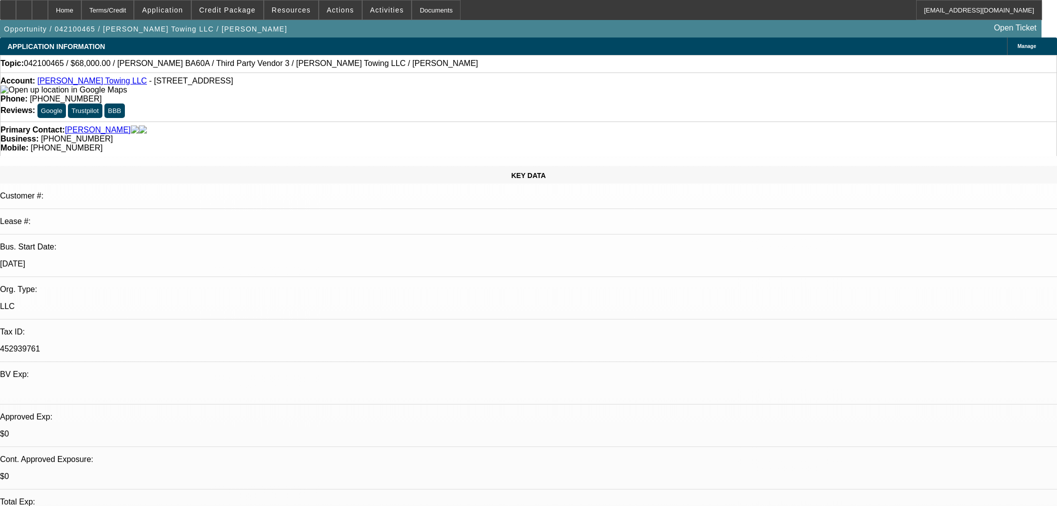
select select "0"
select select "6"
select select "0"
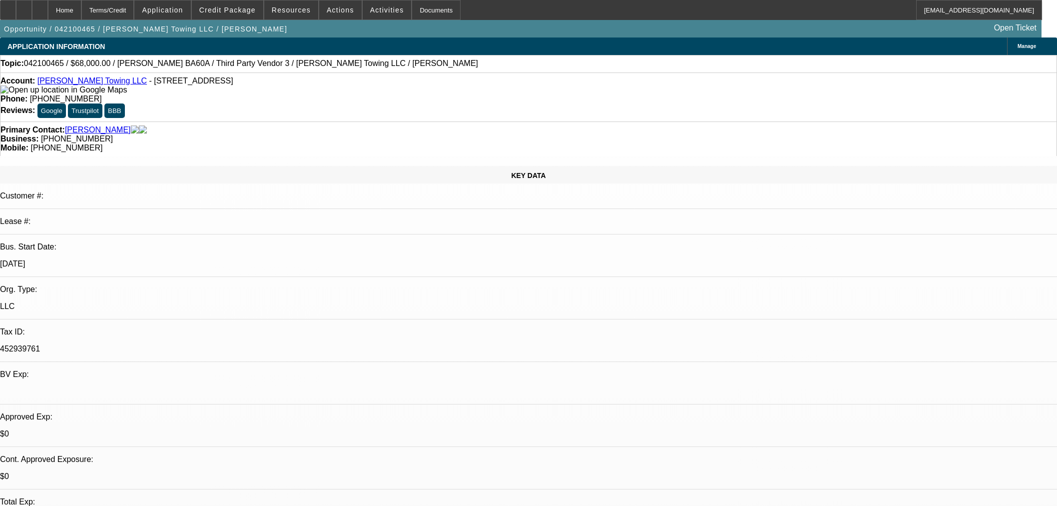
select select "0"
select select "6"
select select "0"
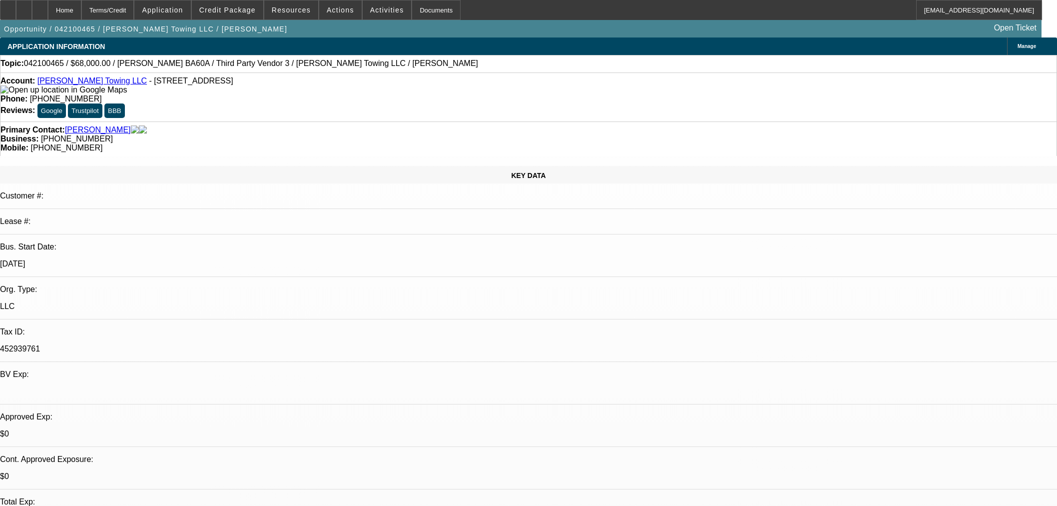
select select "0"
select select "6"
select select "0"
select select "2"
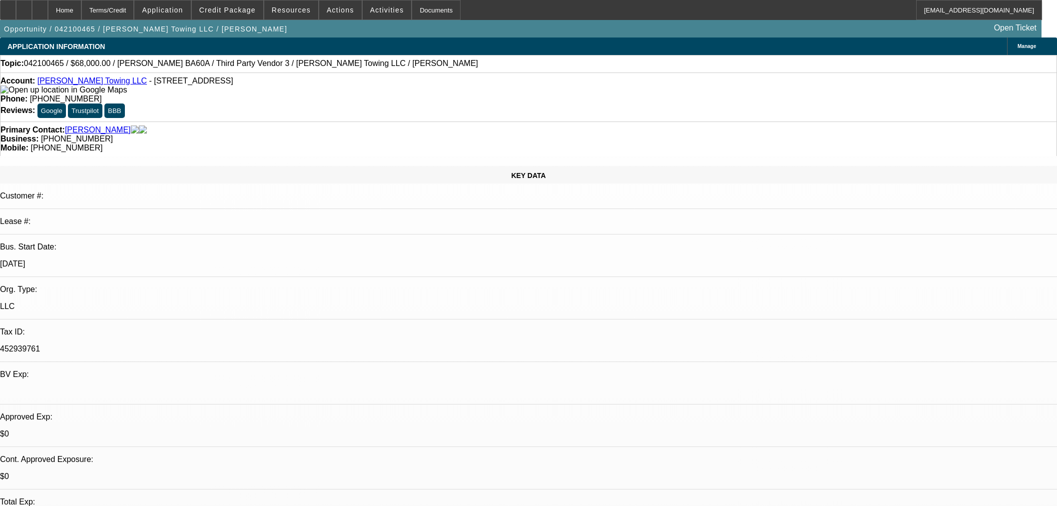
select select "0"
select select "6"
select select "0"
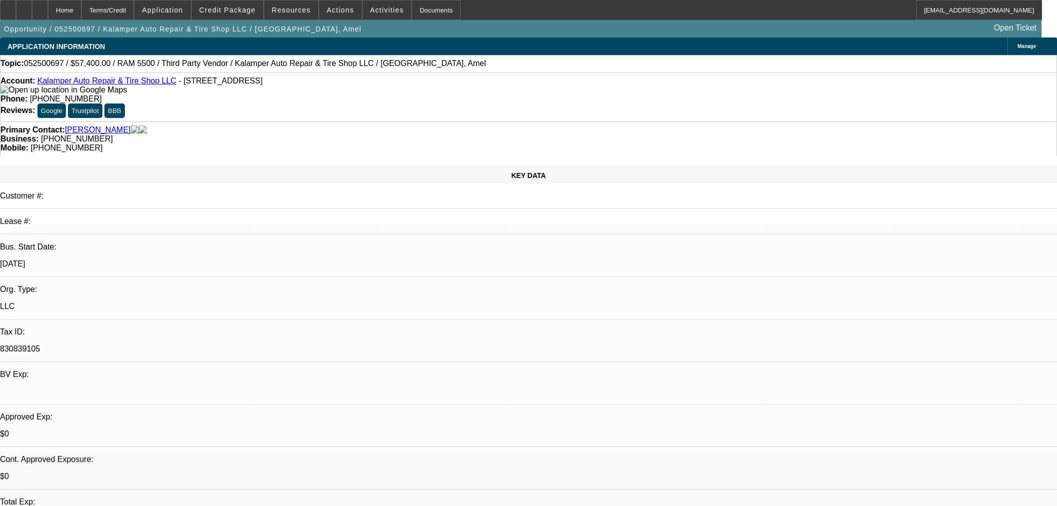
select select "6"
select select "0"
select select "3"
select select "0"
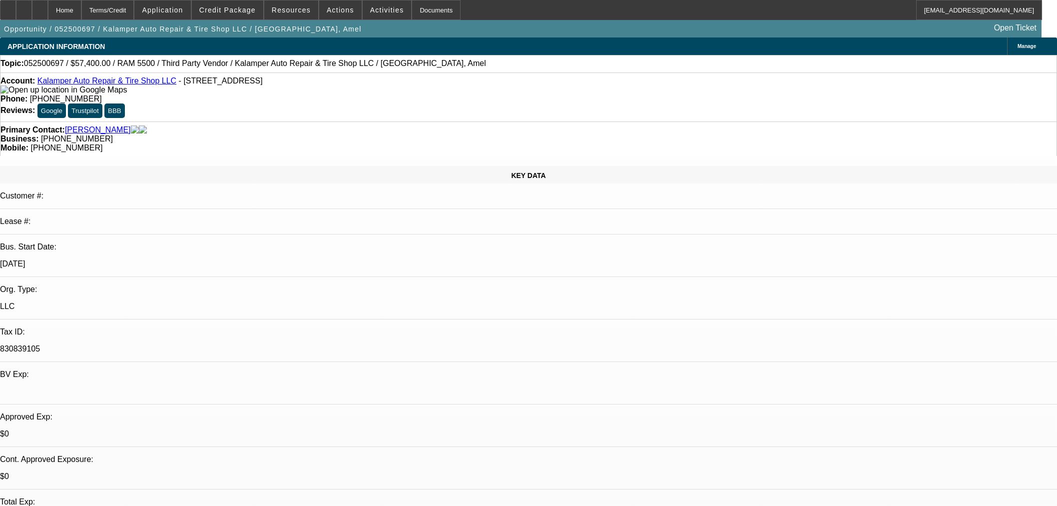
select select "6"
select select "0"
select select "3"
select select "0"
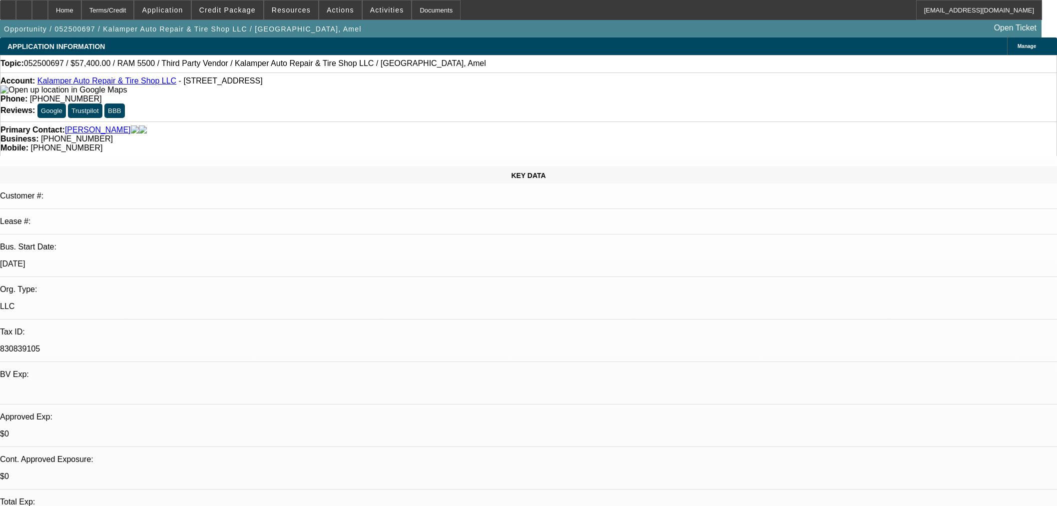
select select "6"
select select "0"
select select "2"
select select "0"
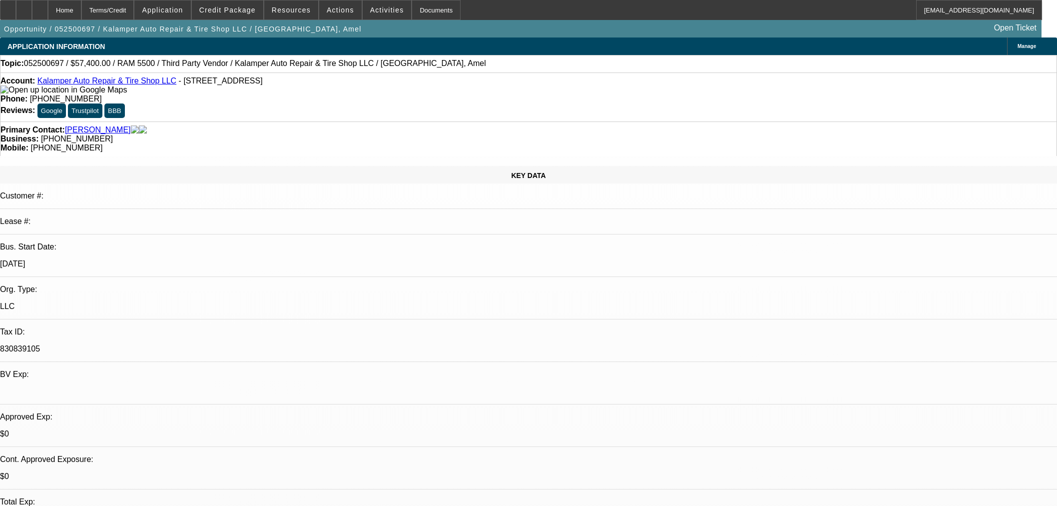
select select "6"
select select "0.15"
select select "2"
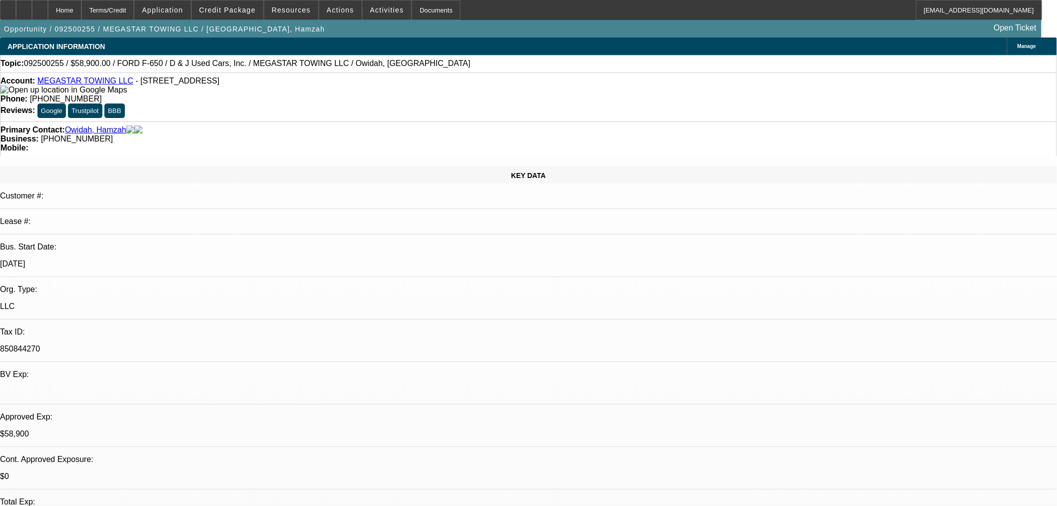
select select "0.1"
select select "4"
select select "0"
select select "0.1"
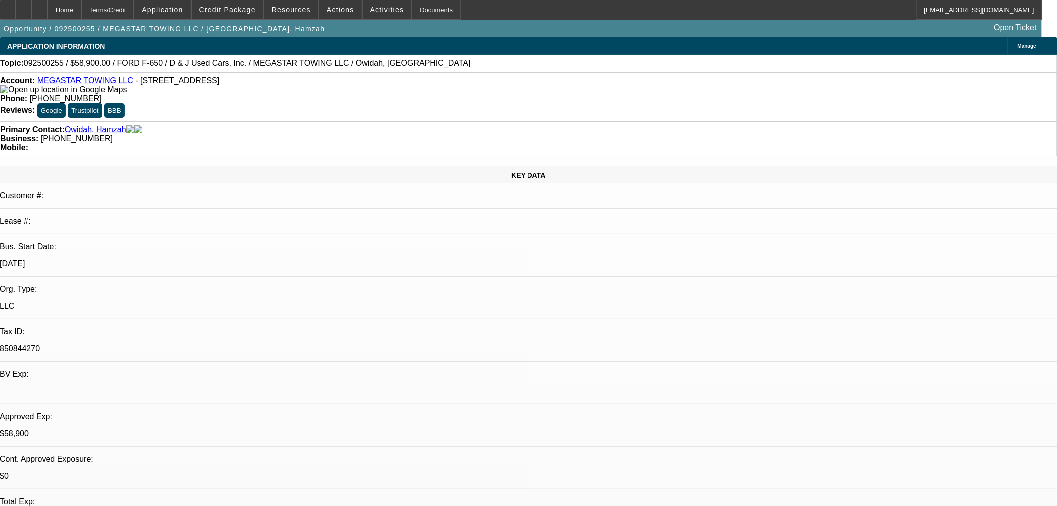
select select "4"
select select "0"
select select "2"
select select "0.1"
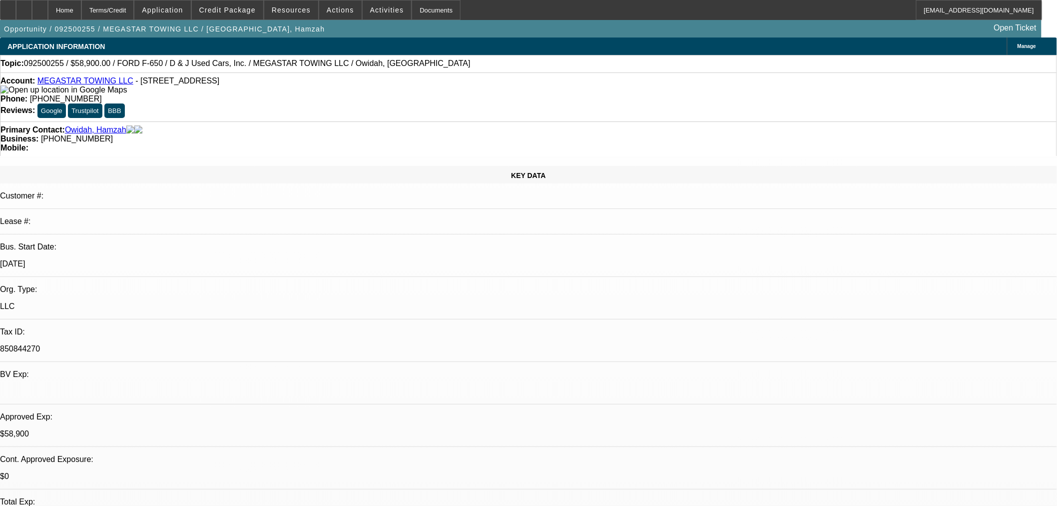
select select "4"
select select "0"
select select "2"
select select "0.1"
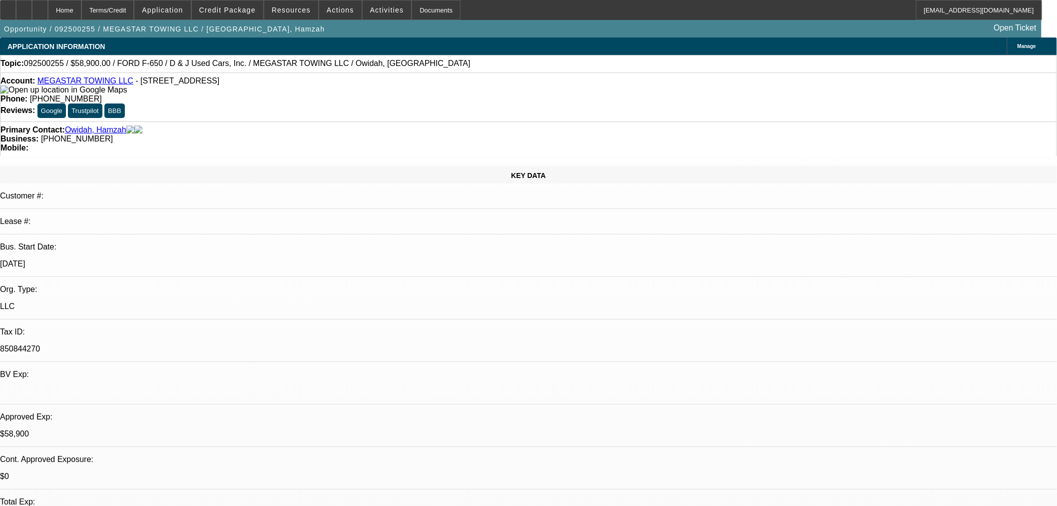
select select "4"
click at [139, 166] on div "KEY DATA" at bounding box center [528, 174] width 1057 height 17
click at [142, 166] on div "KEY DATA" at bounding box center [528, 174] width 1057 height 17
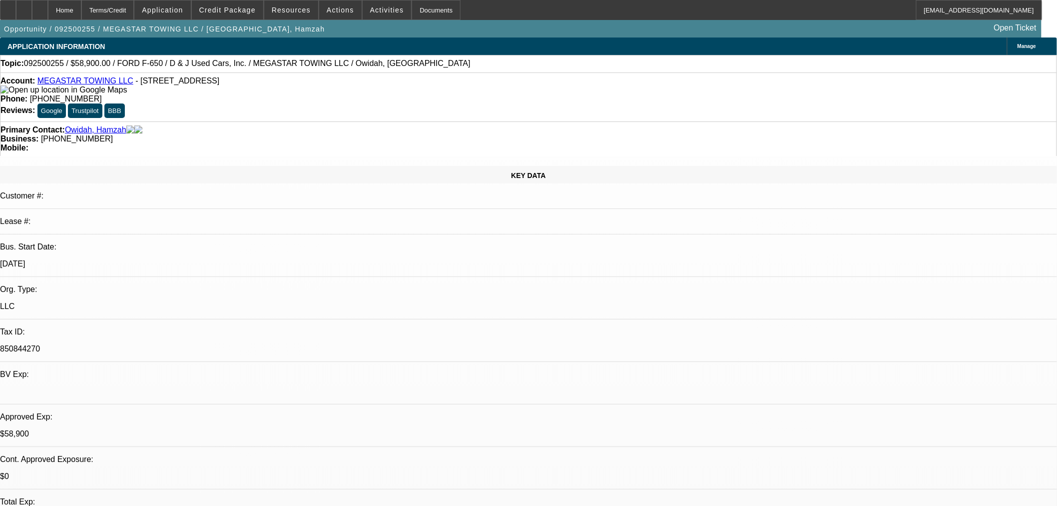
drag, startPoint x: 948, startPoint y: 202, endPoint x: 953, endPoint y: 203, distance: 5.1
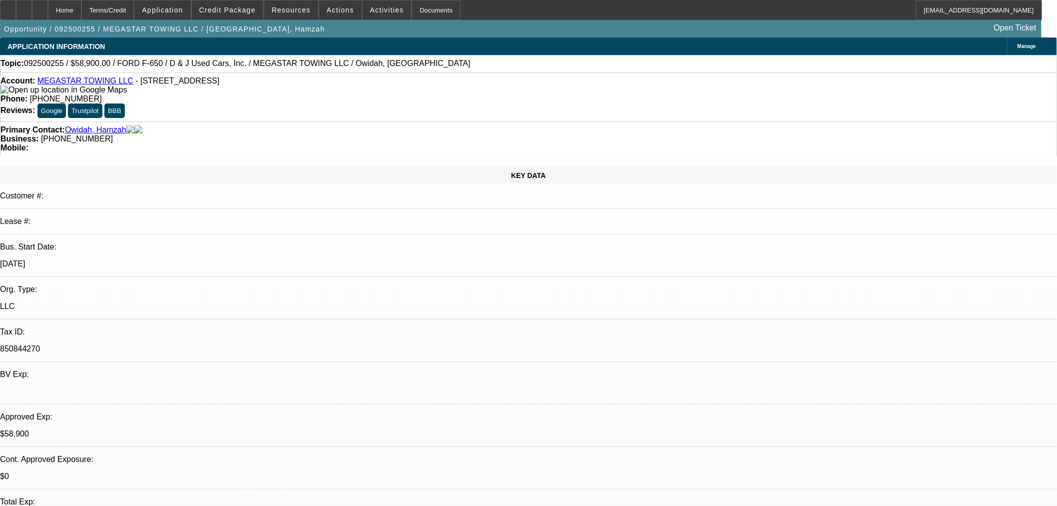
drag, startPoint x: 717, startPoint y: 331, endPoint x: 856, endPoint y: 329, distance: 138.9
drag, startPoint x: 861, startPoint y: 328, endPoint x: 807, endPoint y: 340, distance: 55.7
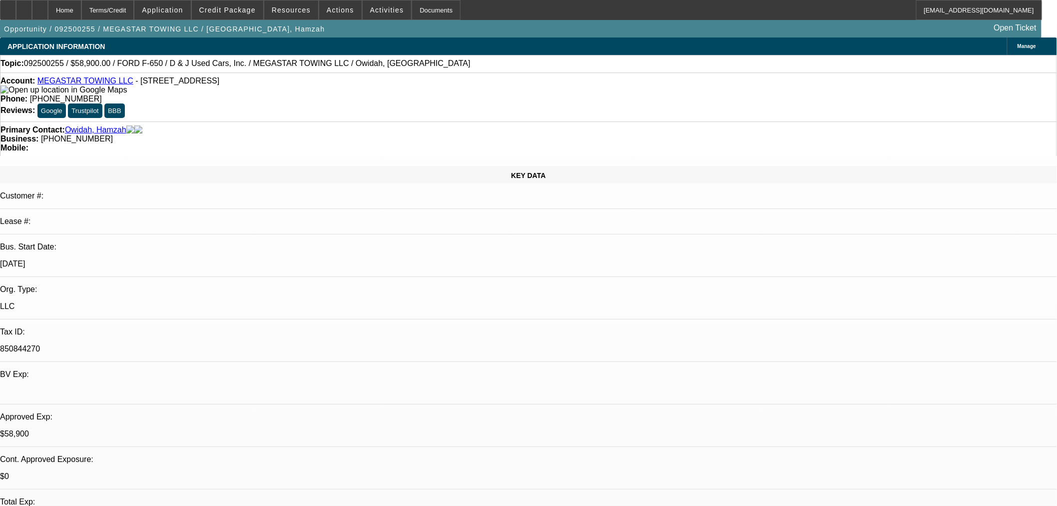
drag, startPoint x: 859, startPoint y: 341, endPoint x: 816, endPoint y: 338, distance: 43.6
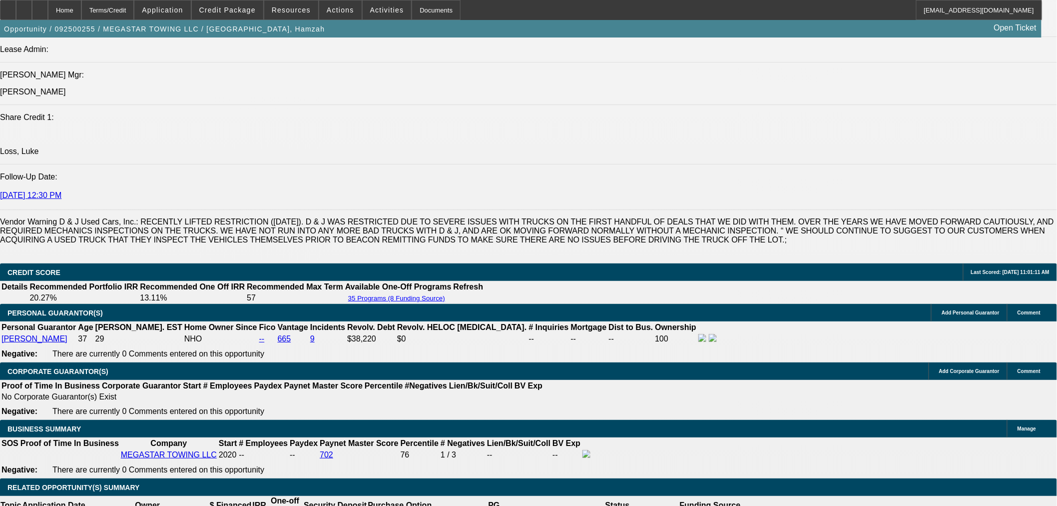
scroll to position [500, 0]
drag, startPoint x: 857, startPoint y: 203, endPoint x: 865, endPoint y: 202, distance: 7.6
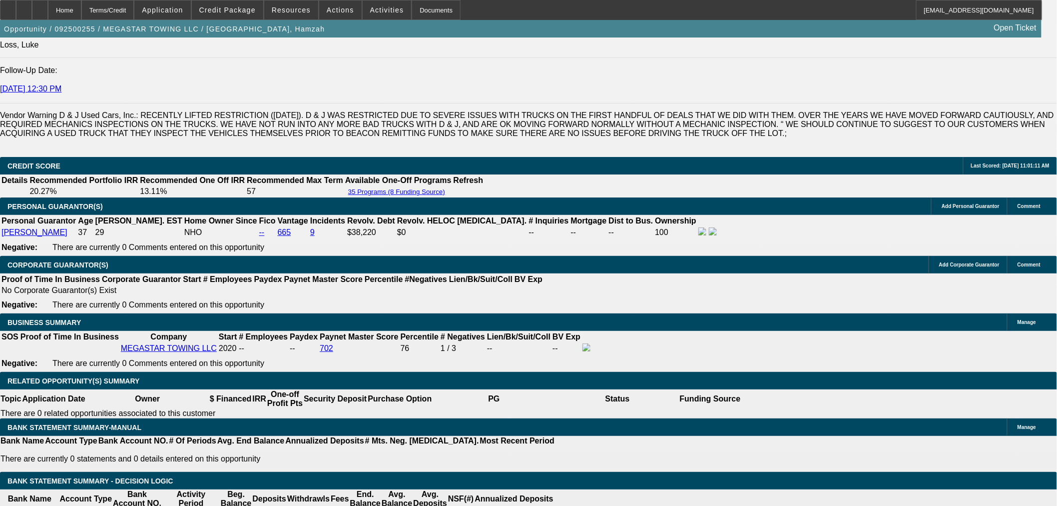
scroll to position [1388, 0]
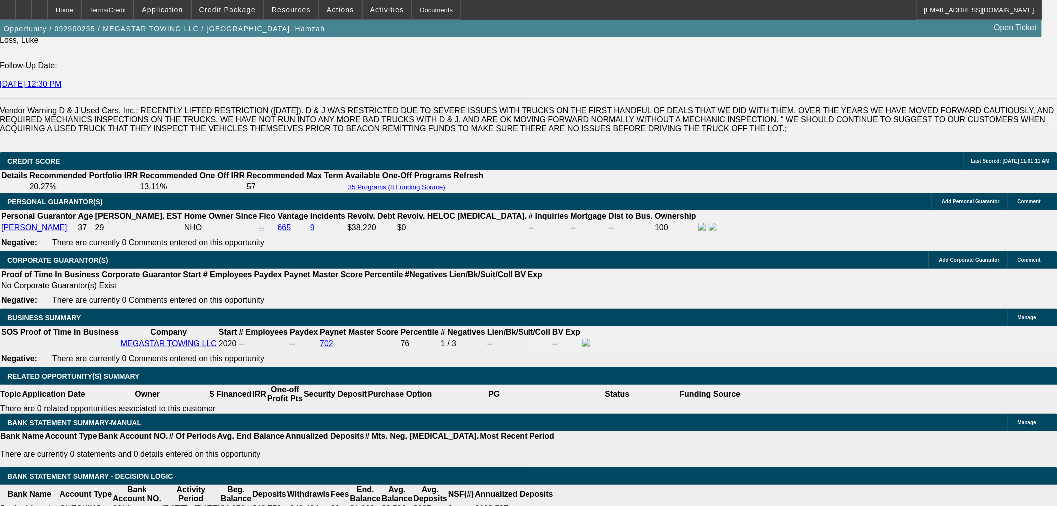
drag, startPoint x: 842, startPoint y: 161, endPoint x: 845, endPoint y: 193, distance: 31.6
radio input "true"
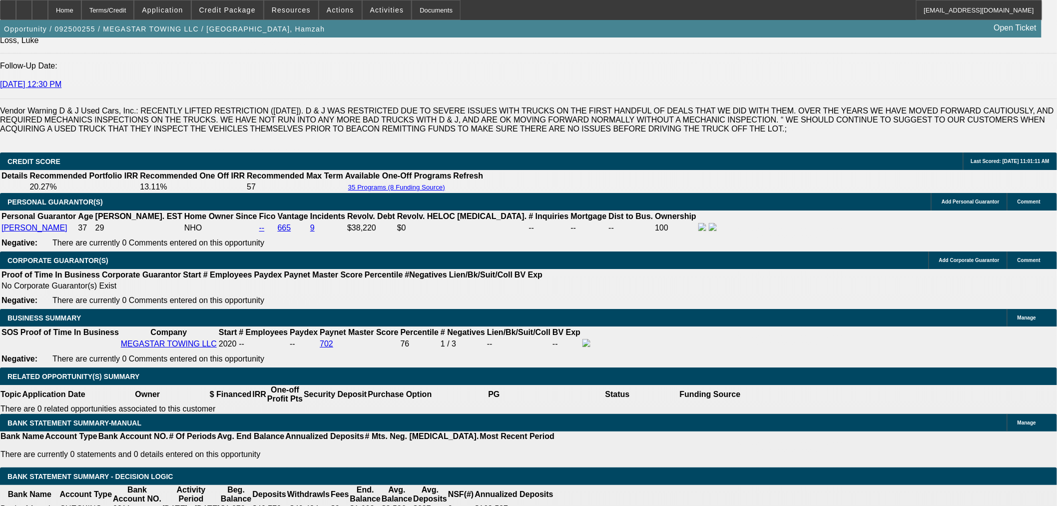
drag, startPoint x: 1030, startPoint y: 209, endPoint x: 1040, endPoint y: 246, distance: 38.3
type textarea "Really dislikes leases and purchased a used 750 via cash. [PERSON_NAME] saying …"
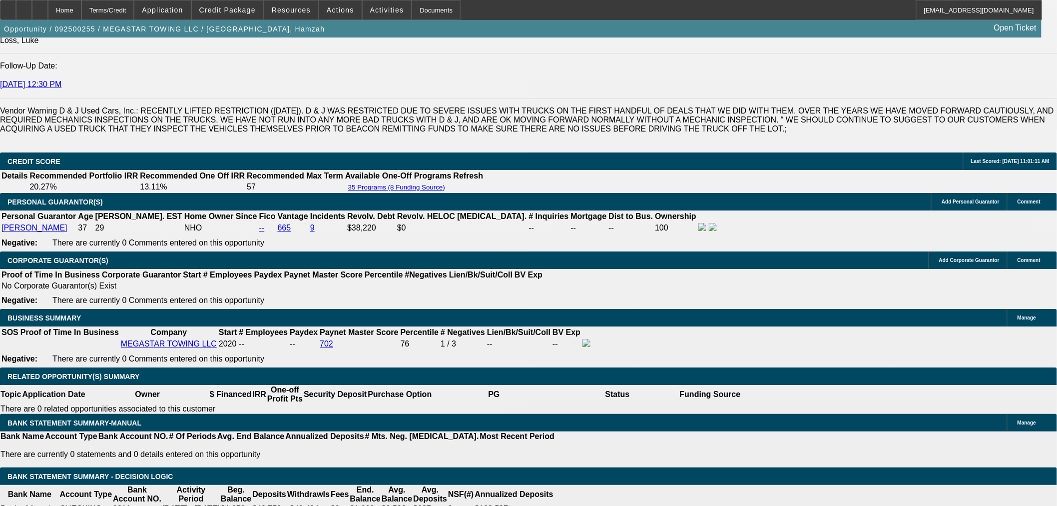
radio input "true"
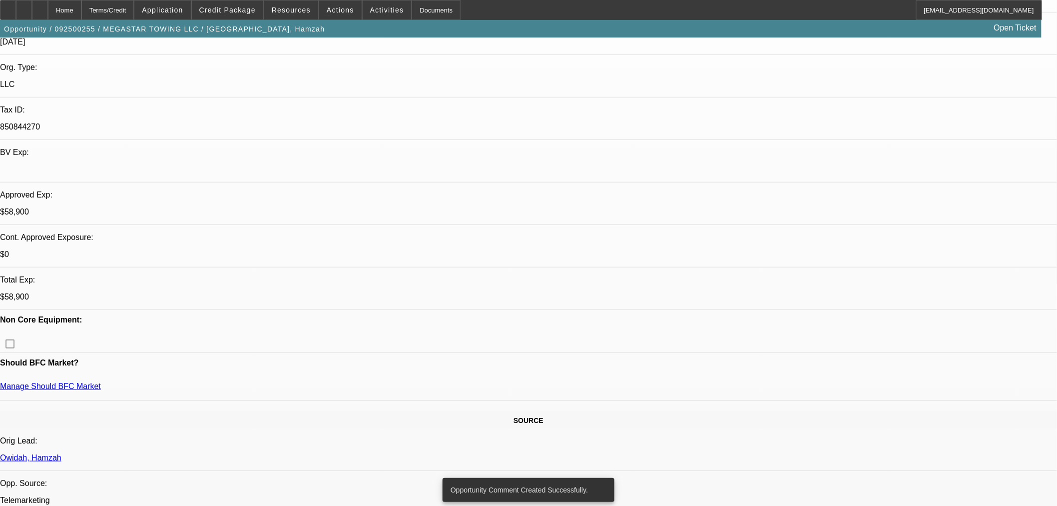
scroll to position [0, 0]
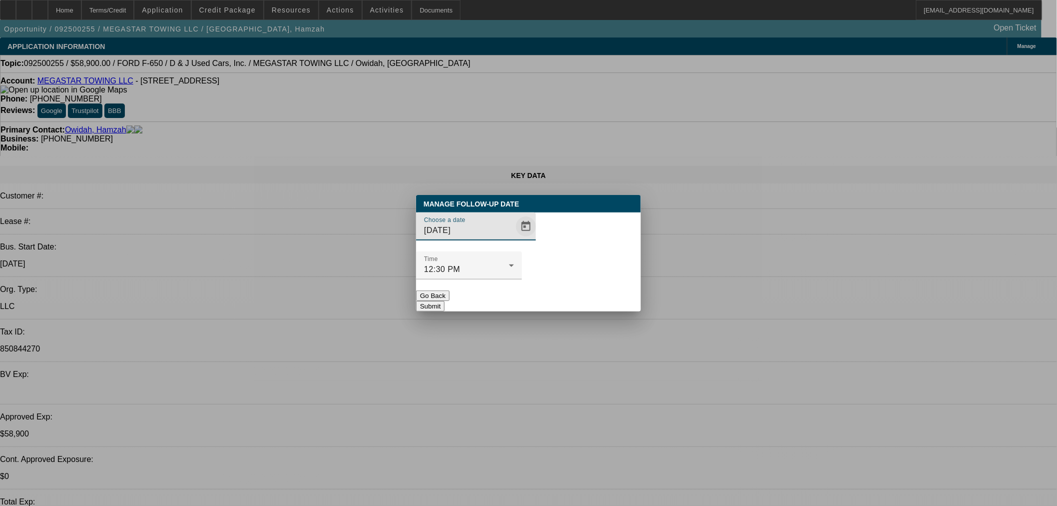
click at [514, 238] on span "Open calendar" at bounding box center [526, 226] width 24 height 24
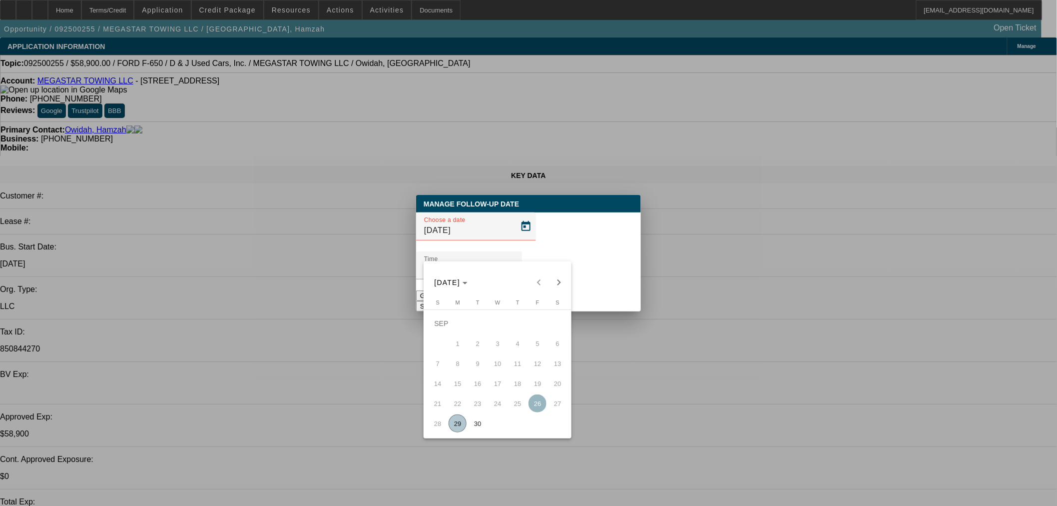
click at [562, 288] on span "Next month" at bounding box center [559, 282] width 20 height 20
click at [519, 329] on span "2" at bounding box center [518, 323] width 18 height 18
type input "[DATE]"
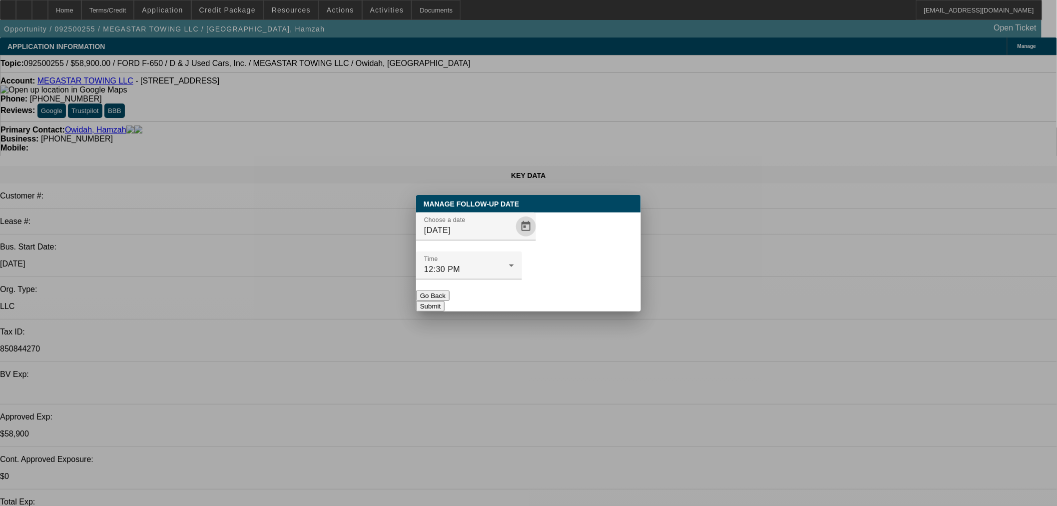
click at [445, 301] on button "Submit" at bounding box center [430, 306] width 28 height 10
